Goal: Check status: Check status

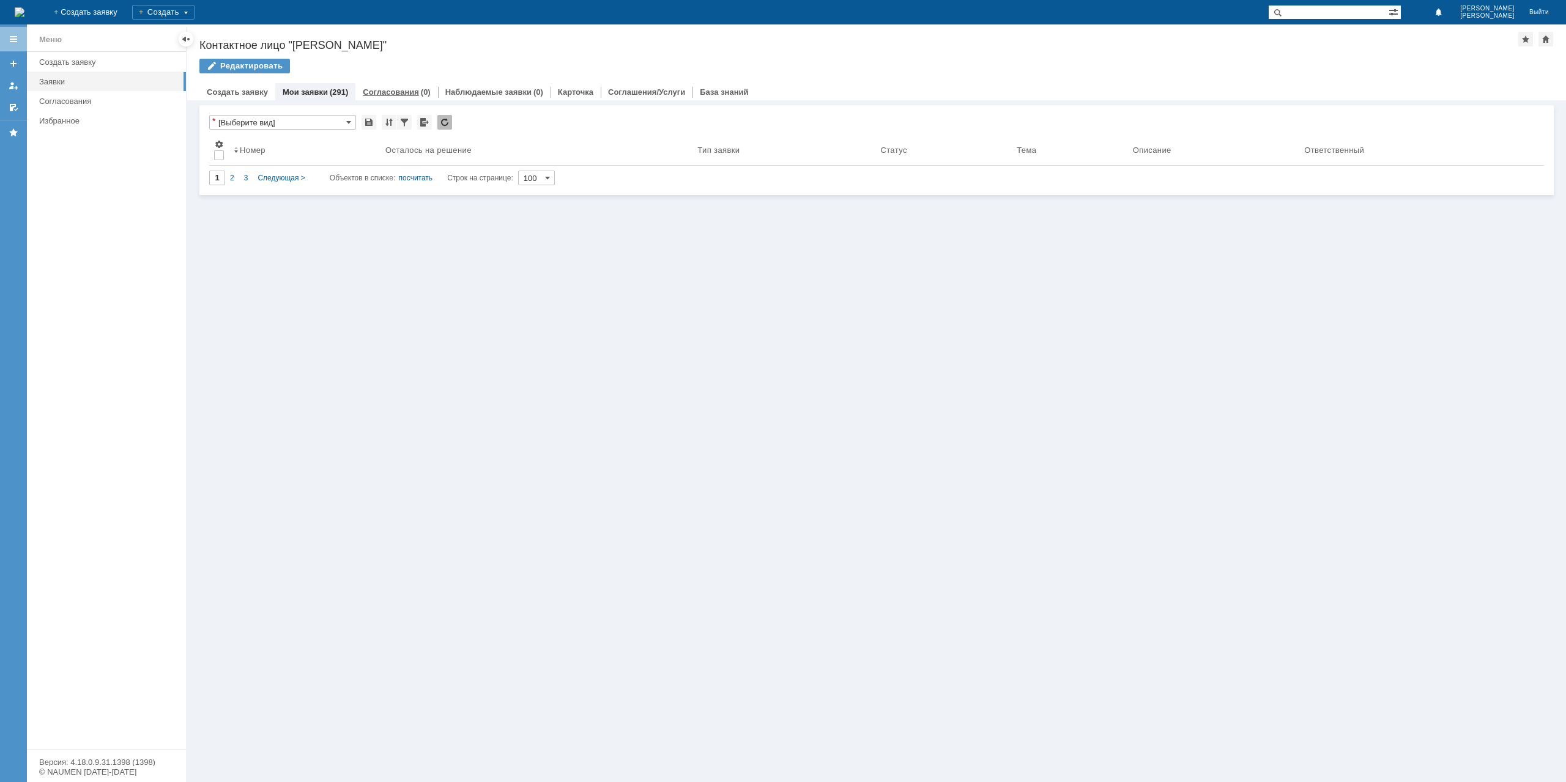
click at [379, 97] on div "Согласования (0)" at bounding box center [396, 92] width 82 height 18
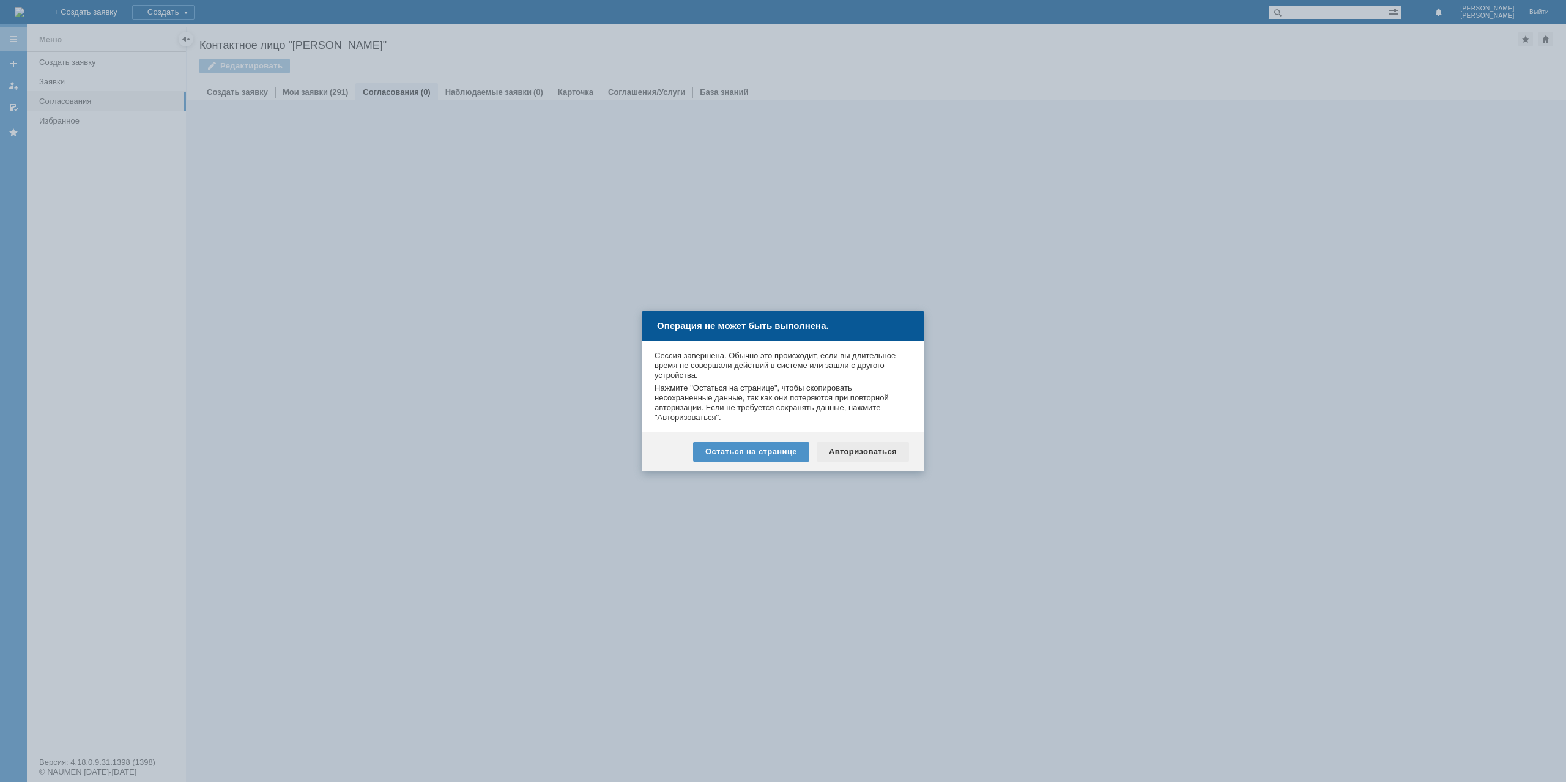
click at [839, 454] on div "Авторизоваться" at bounding box center [863, 452] width 92 height 20
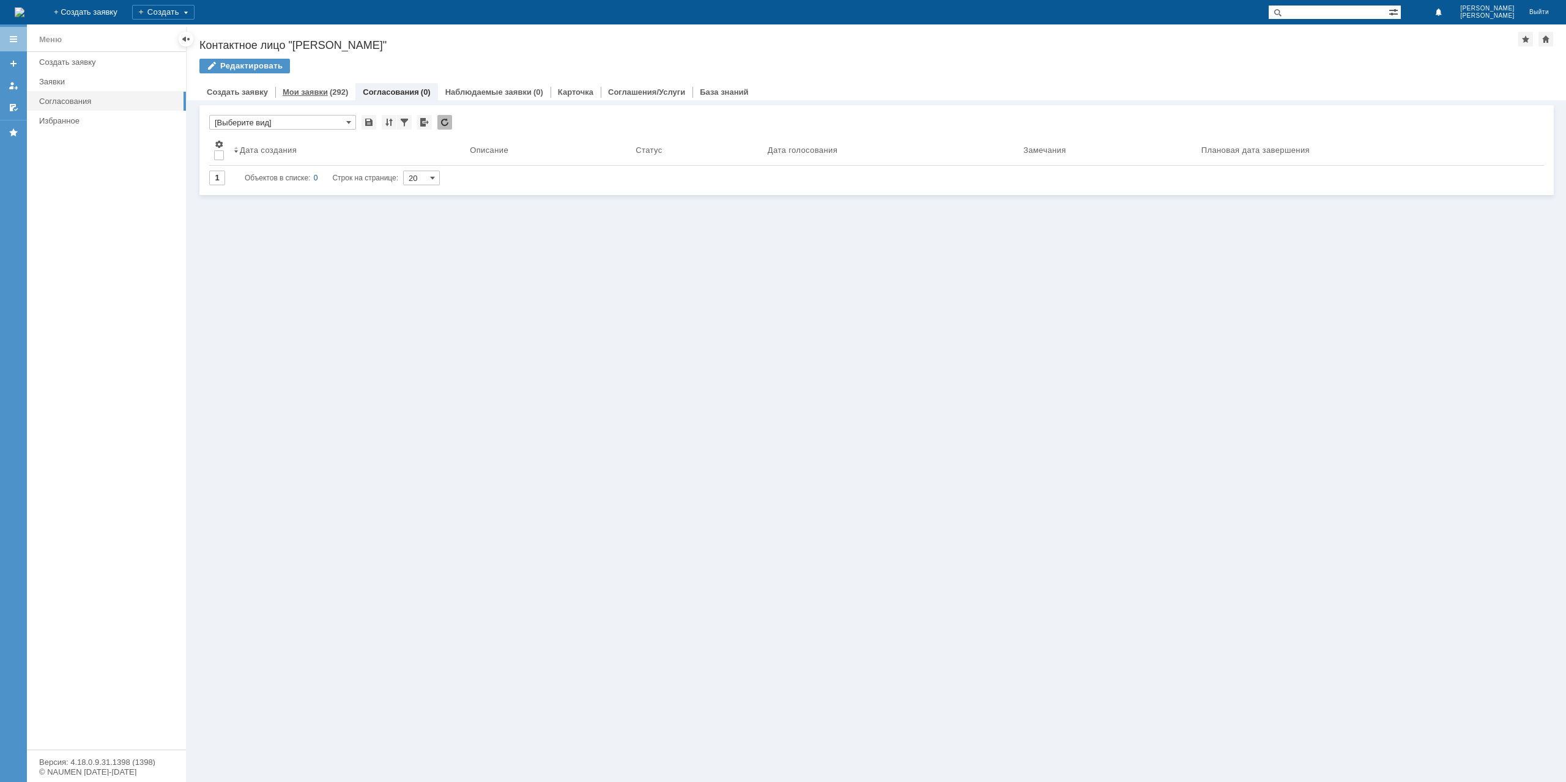
click at [313, 99] on div "Мои заявки (292)" at bounding box center [315, 92] width 80 height 18
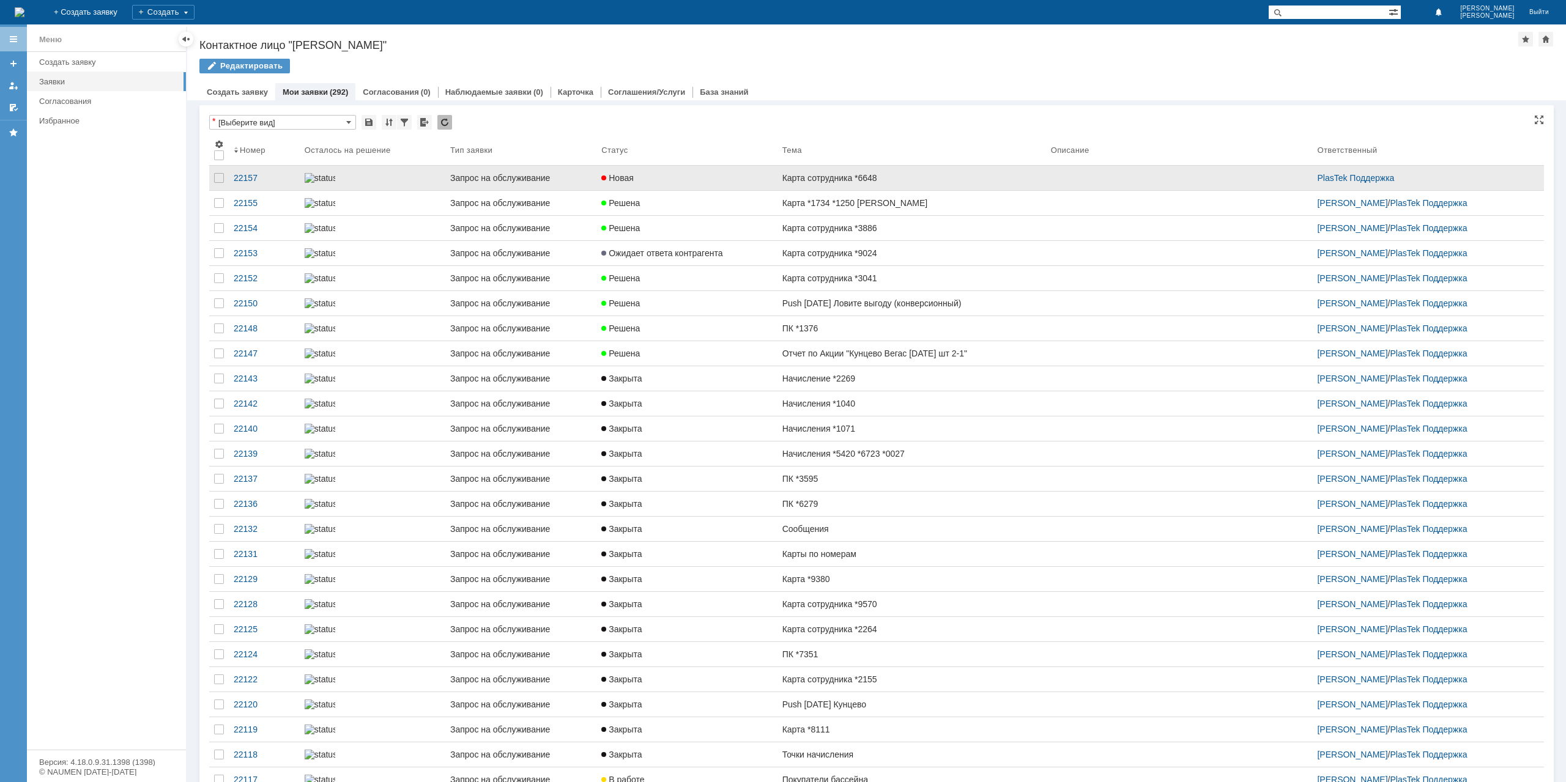
click at [892, 179] on div "Карта сотрудника *6648" at bounding box center [911, 178] width 259 height 10
